Goal: Find specific page/section: Find specific page/section

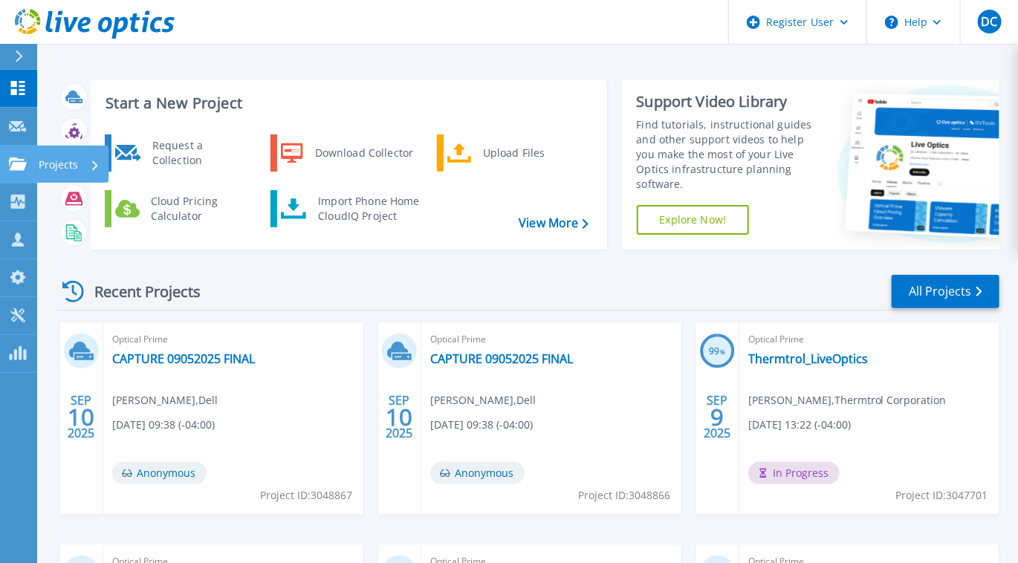
click at [16, 161] on icon at bounding box center [18, 163] width 18 height 13
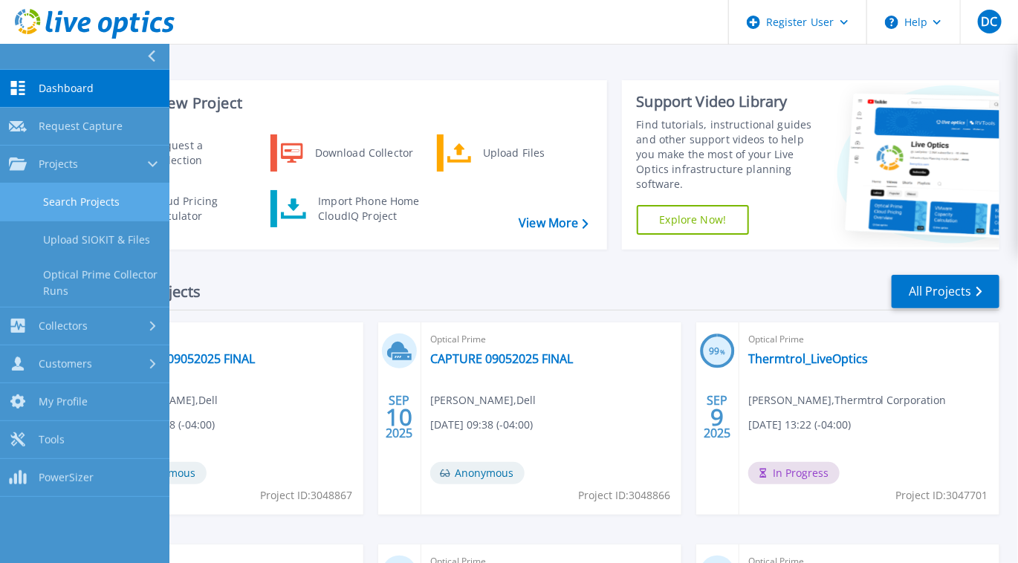
click at [77, 192] on link "Search Projects" at bounding box center [84, 202] width 169 height 38
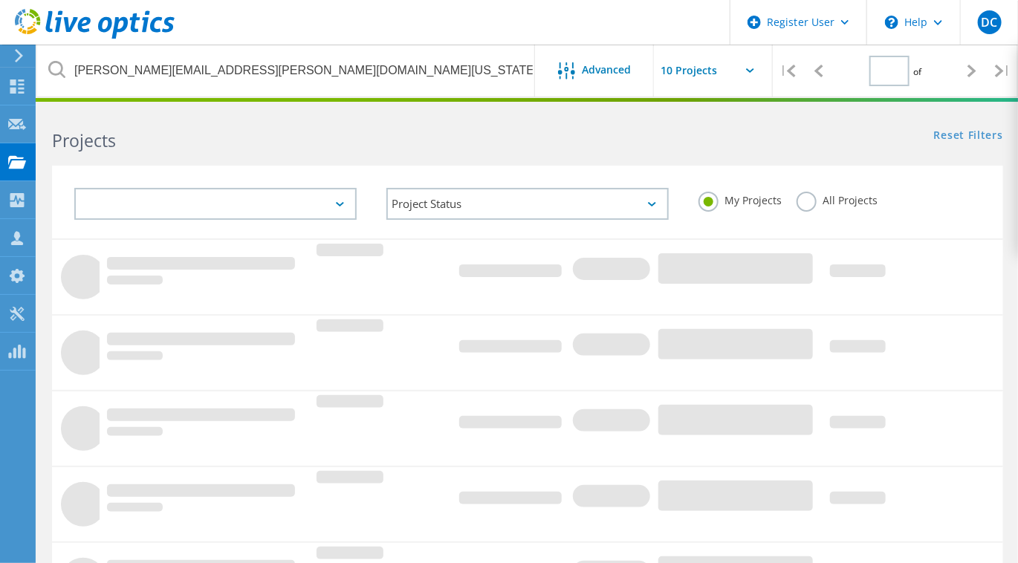
type input "1"
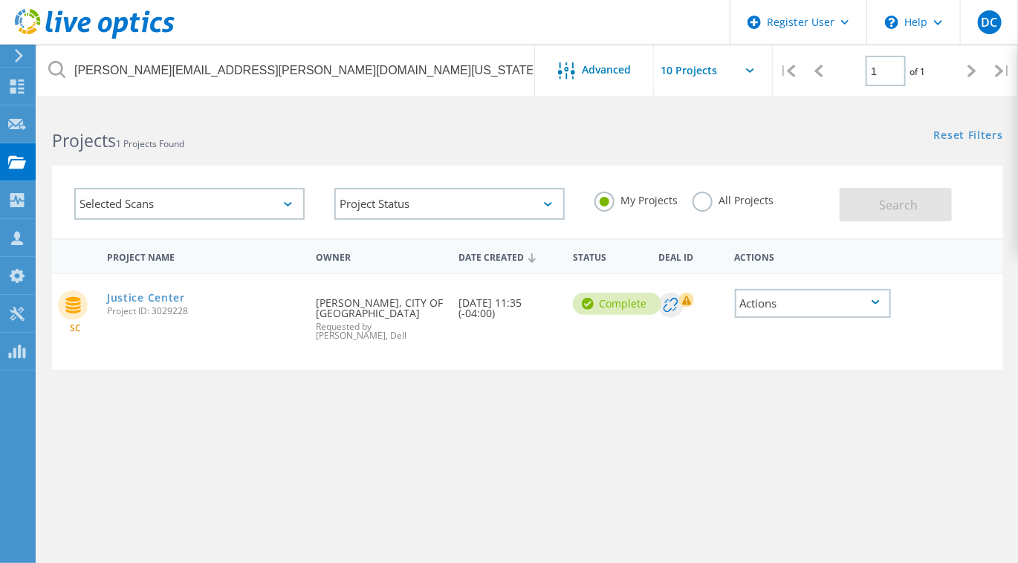
click at [752, 198] on label "All Projects" at bounding box center [732, 199] width 81 height 14
click at [0, 0] on input "All Projects" at bounding box center [0, 0] width 0 height 0
click at [888, 209] on span "Search" at bounding box center [898, 205] width 39 height 16
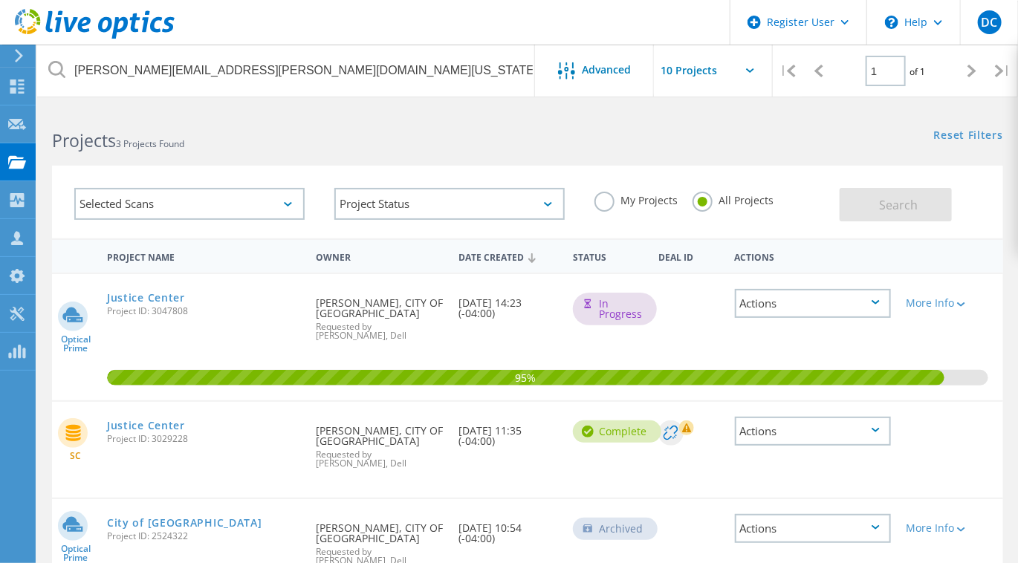
click at [598, 153] on div "Selected Scans Project Status In Progress Complete Published Anonymous Archived…" at bounding box center [527, 192] width 980 height 91
